Goal: Information Seeking & Learning: Learn about a topic

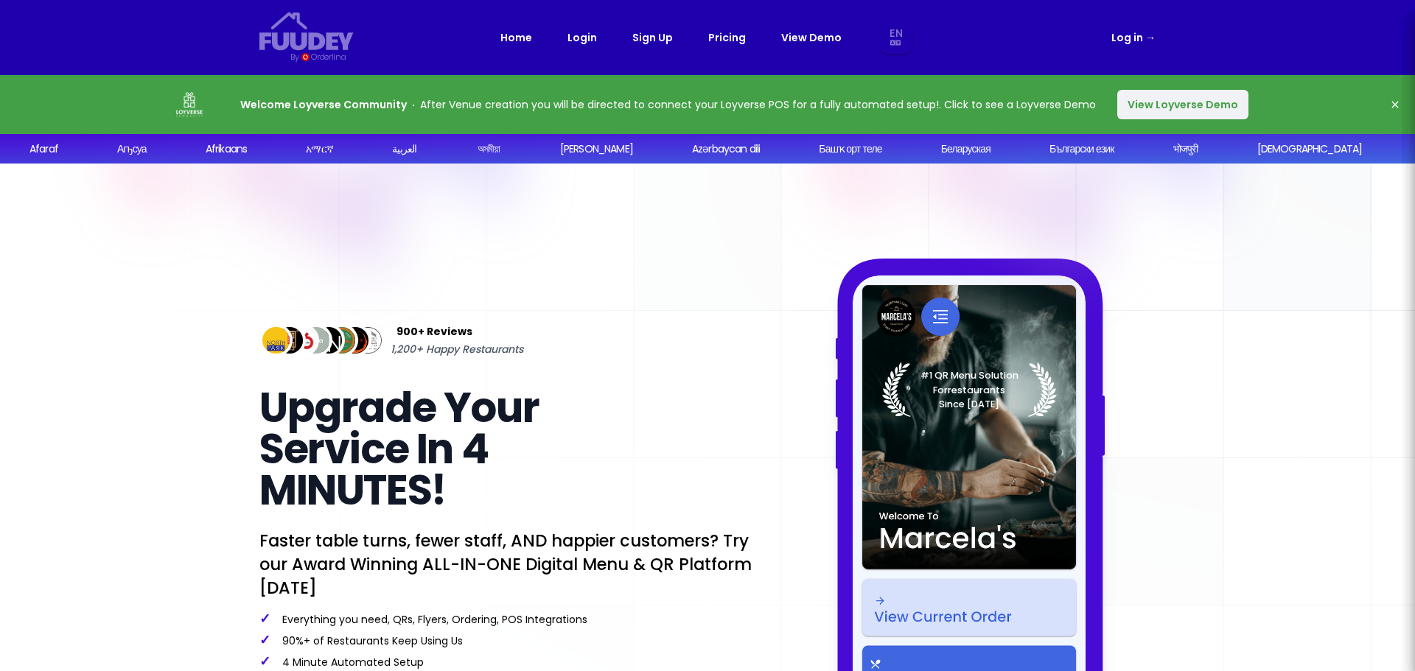
select select "en"
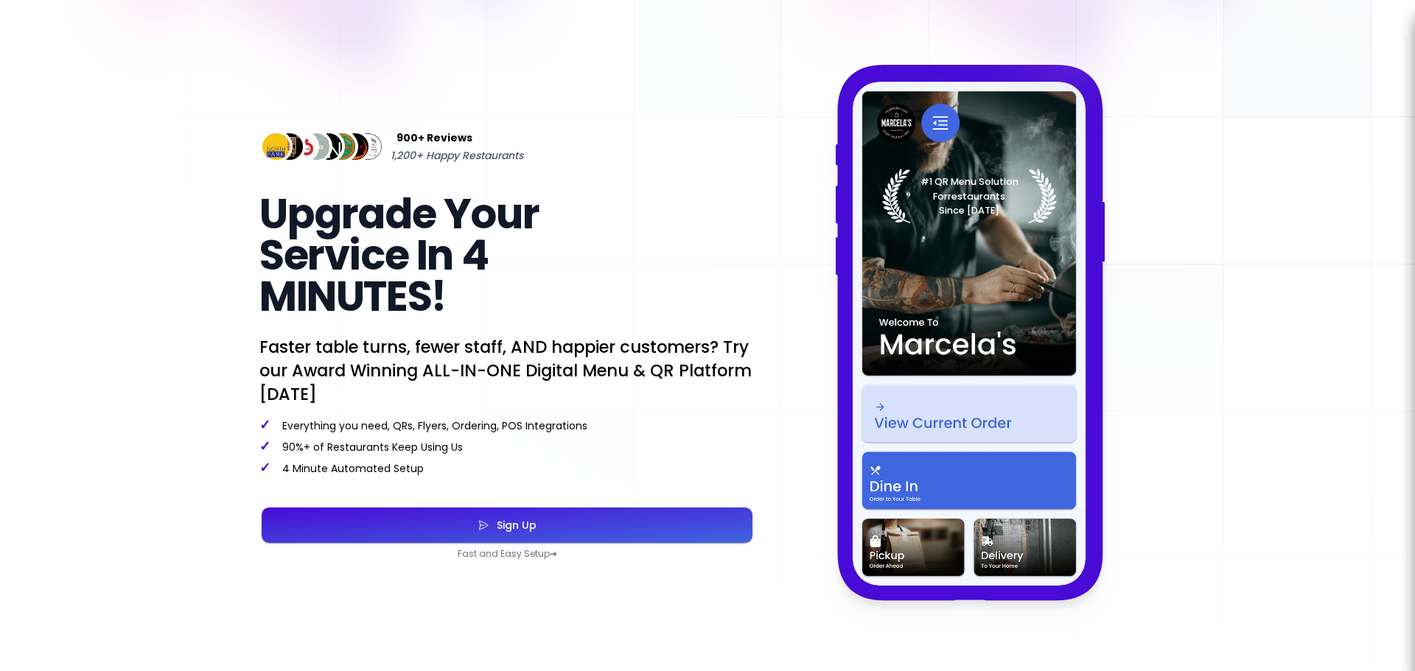
scroll to position [197, 0]
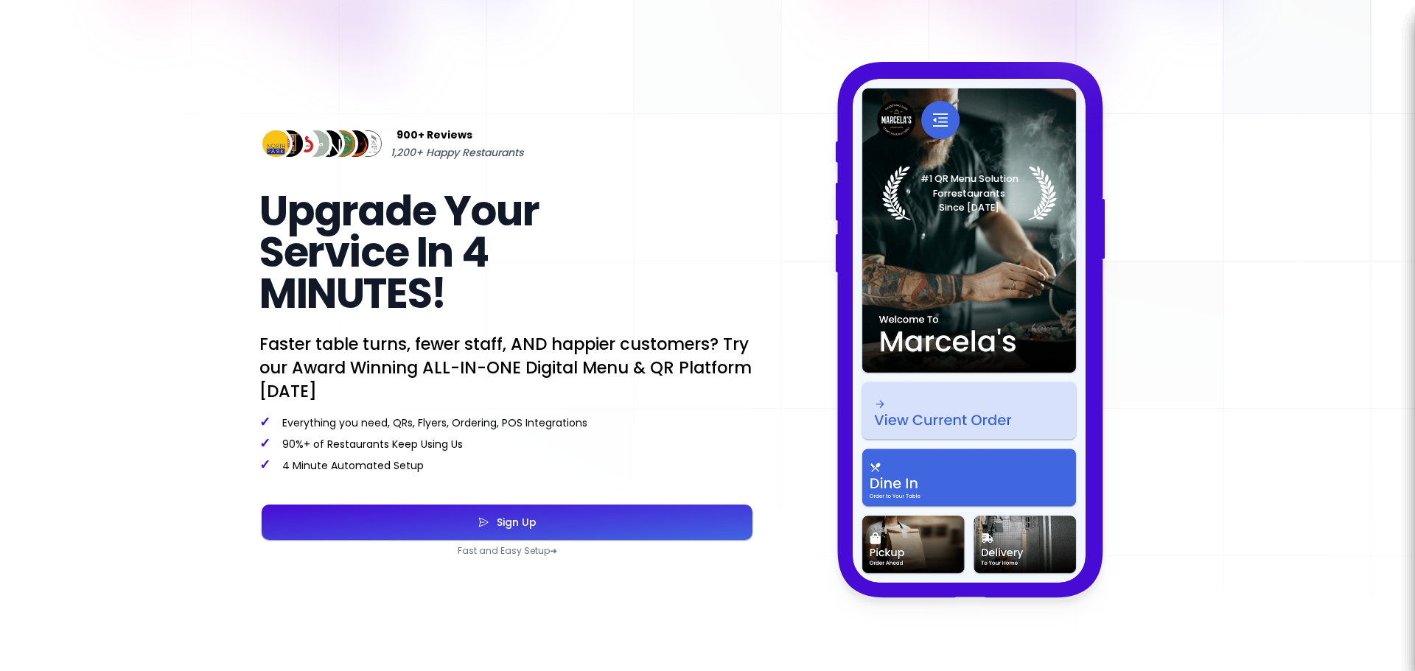
select select "en"
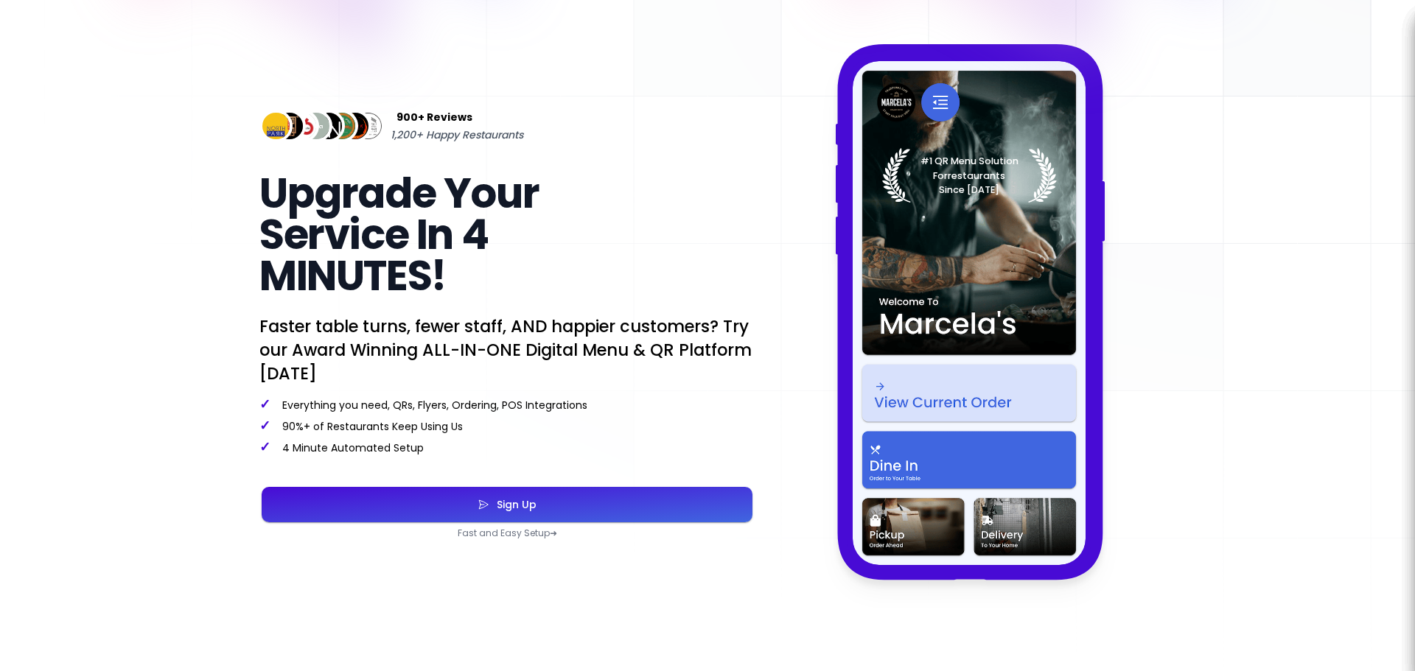
scroll to position [0, 0]
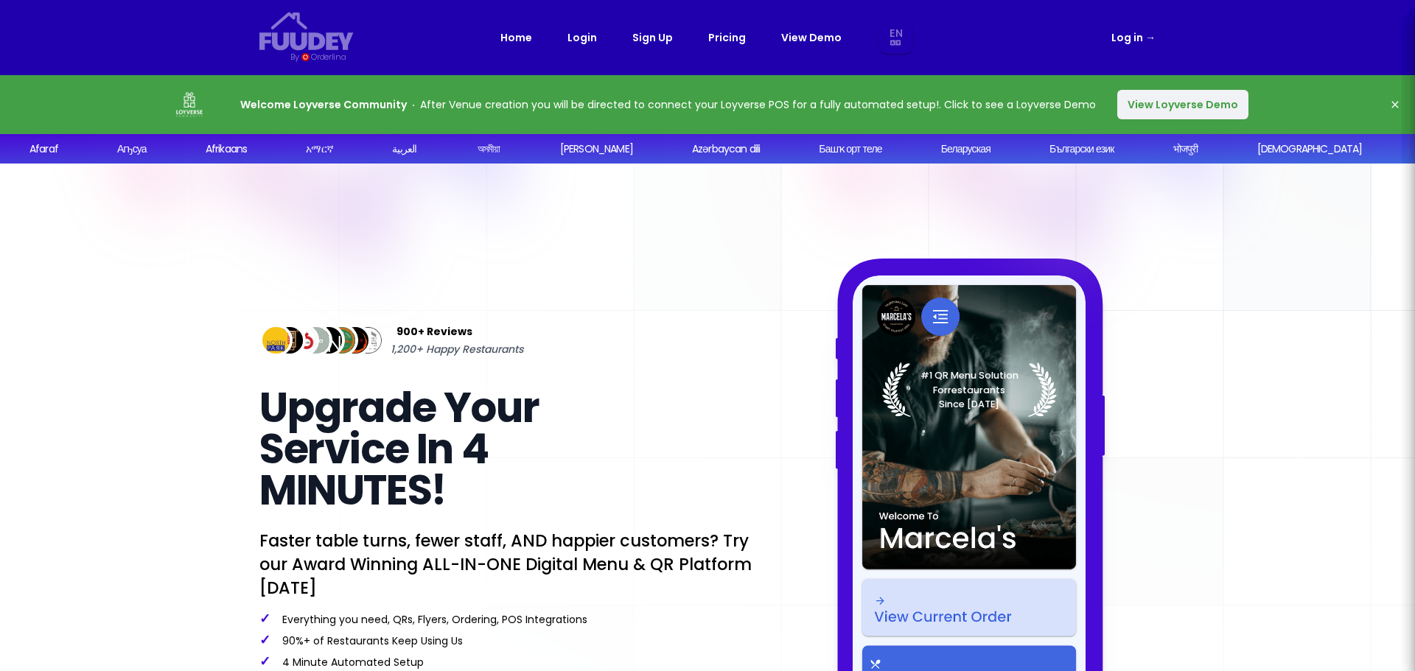
click at [738, 42] on link "Pricing" at bounding box center [727, 38] width 38 height 18
select select "en"
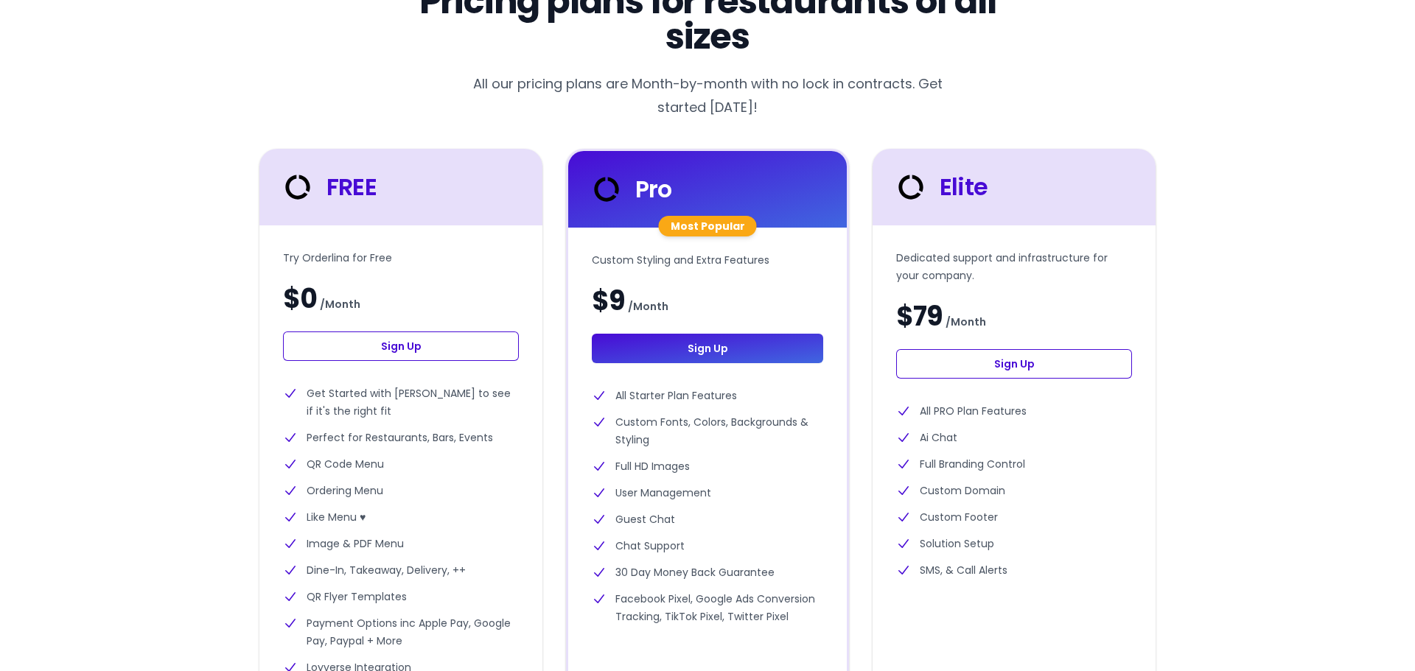
scroll to position [393, 0]
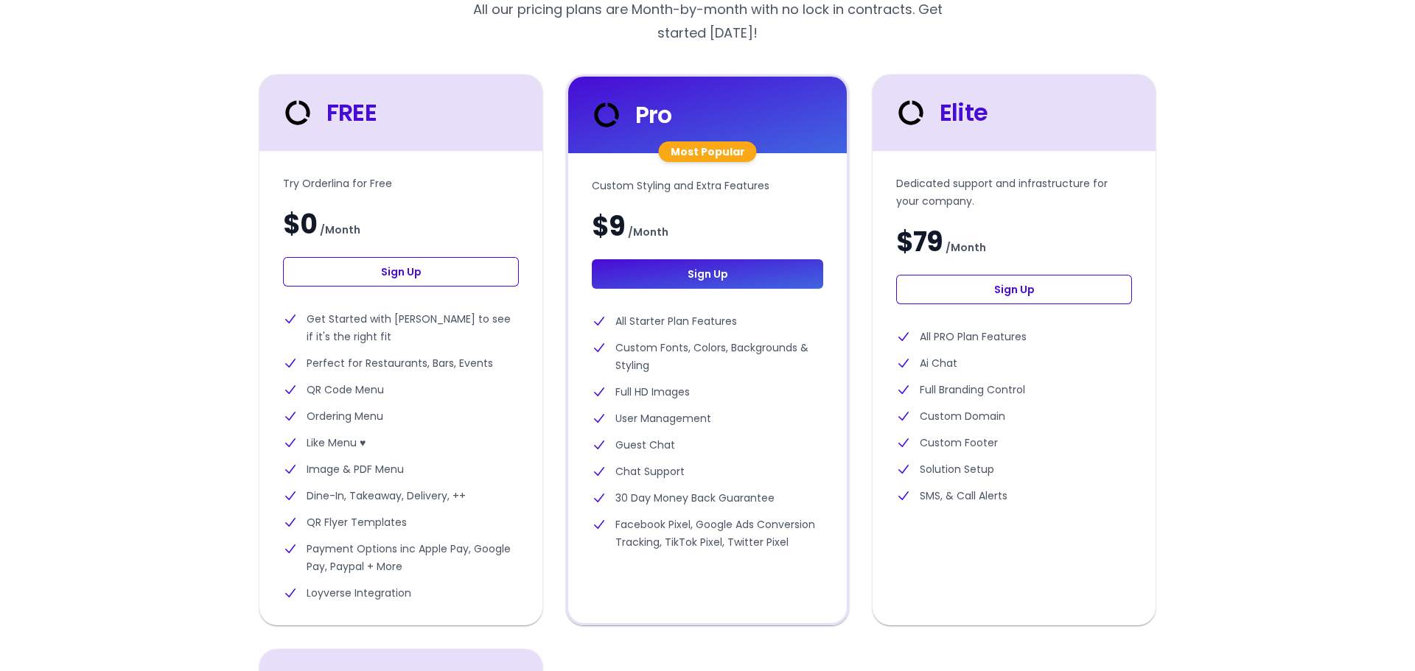
select select "en"
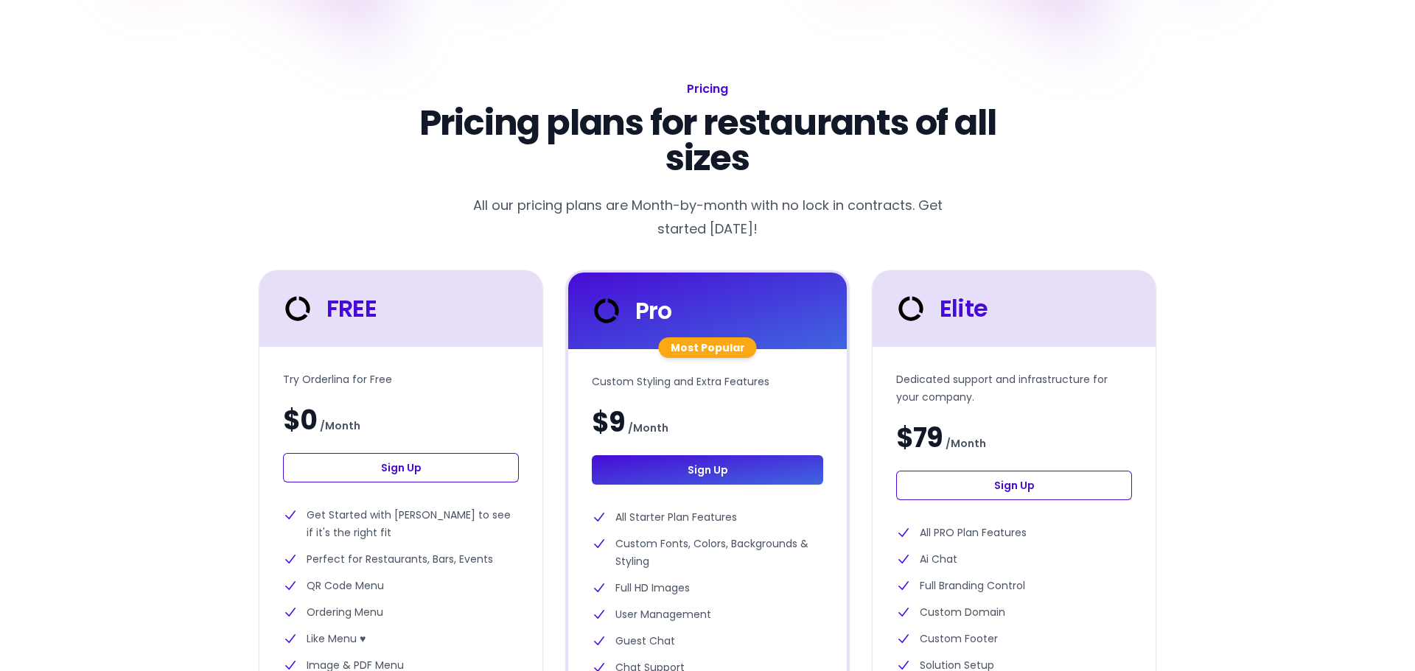
scroll to position [0, 0]
